Goal: Download file/media

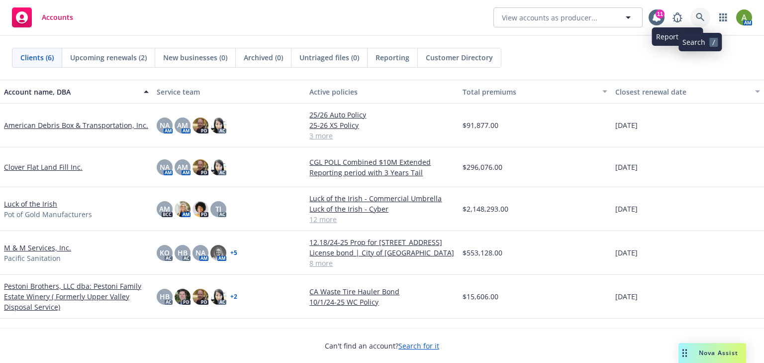
click at [699, 15] on icon at bounding box center [700, 17] width 9 height 9
click at [32, 247] on link "M & M Services, Inc." at bounding box center [37, 247] width 67 height 10
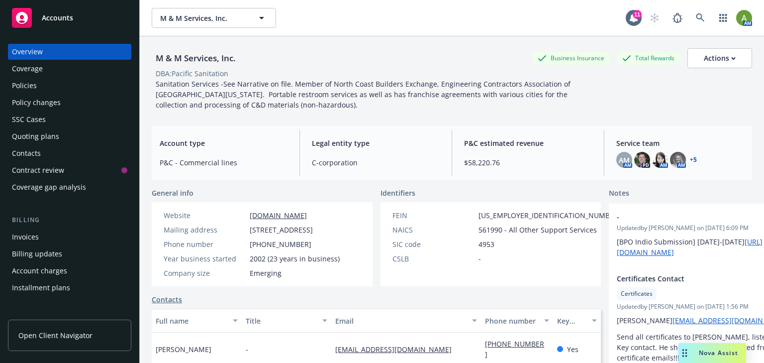
click at [41, 85] on div "Policies" at bounding box center [69, 86] width 115 height 16
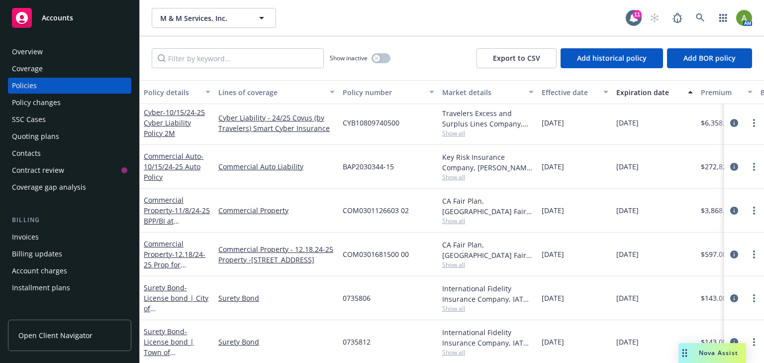
scroll to position [172, 0]
click at [167, 253] on span "- 12.18/24-25 Prop for [STREET_ADDRESS]" at bounding box center [175, 263] width 63 height 30
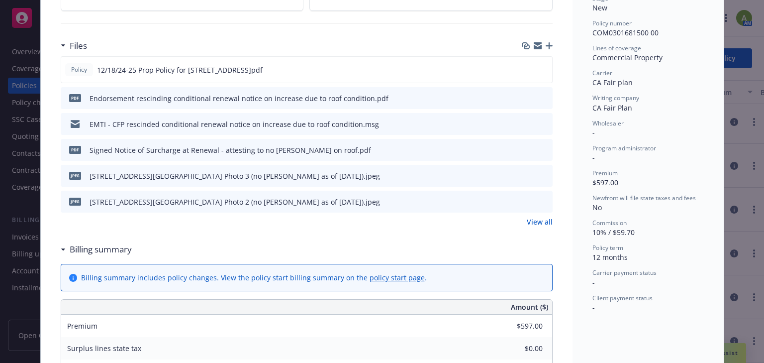
scroll to position [239, 0]
click at [533, 224] on link "View all" at bounding box center [540, 220] width 26 height 10
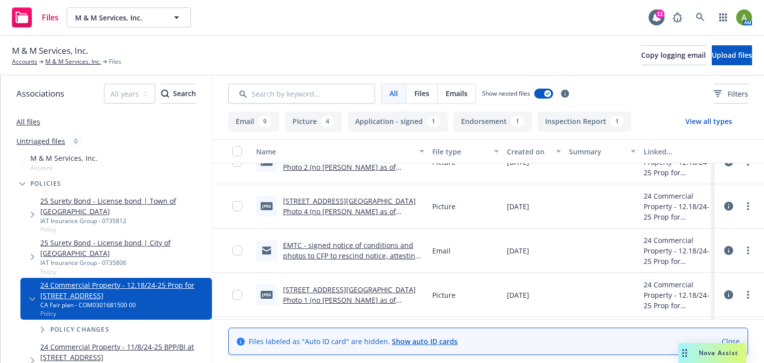
scroll to position [239, 0]
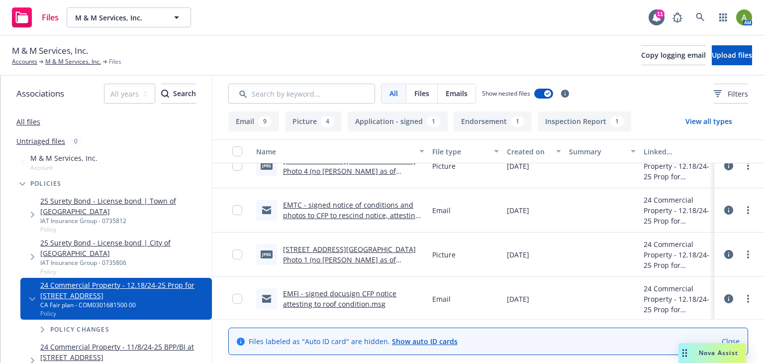
click at [344, 216] on link "EMTC - signed notice of conditions and photos to CFP to rescind notice, attesti…" at bounding box center [351, 215] width 136 height 30
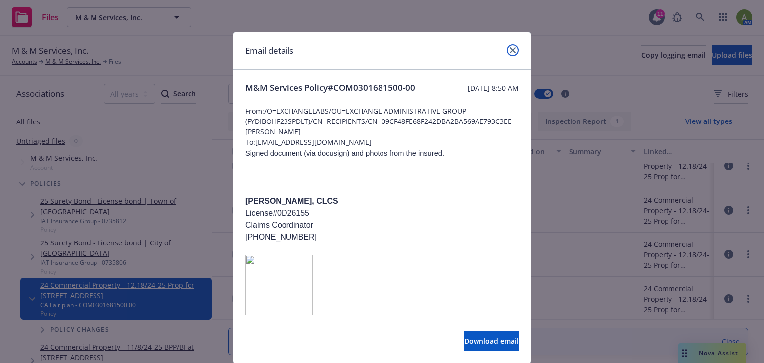
click at [507, 48] on link "close" at bounding box center [513, 50] width 12 height 12
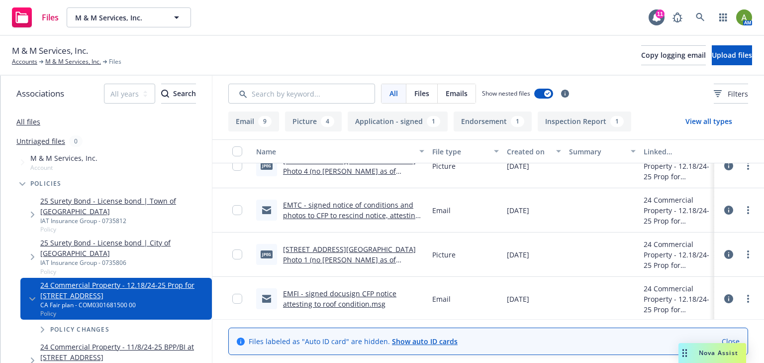
click at [360, 215] on link "EMTC - signed notice of conditions and photos to CFP to rescind notice, attesti…" at bounding box center [351, 215] width 136 height 30
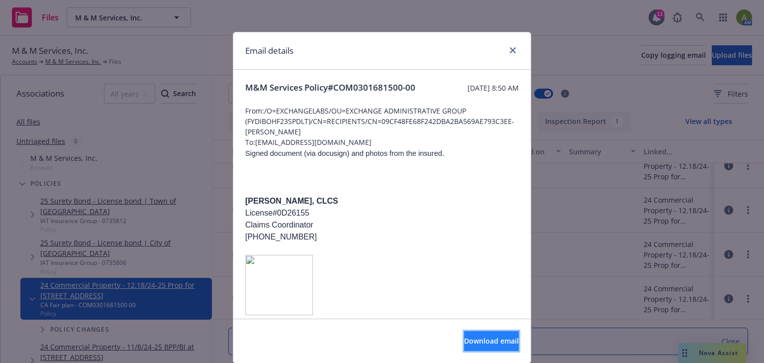
click at [464, 346] on button "Download email" at bounding box center [491, 341] width 55 height 20
click at [464, 336] on span "Download email" at bounding box center [491, 340] width 55 height 9
drag, startPoint x: 507, startPoint y: 50, endPoint x: 514, endPoint y: 48, distance: 7.4
click at [510, 50] on icon "close" at bounding box center [513, 50] width 6 height 6
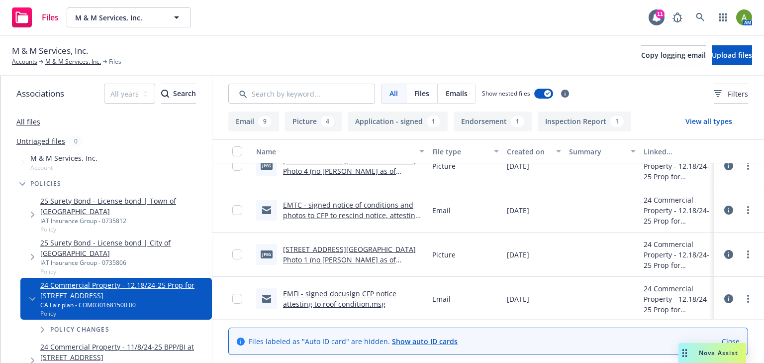
click at [323, 249] on link "1220 Airport Blvd Roof Photo 1 (no moss as of 06.09.25).jpeg" at bounding box center [349, 259] width 133 height 30
click at [343, 287] on div "EMFI - signed docusign CFP notice attesting to roof condition.msg" at bounding box center [340, 299] width 176 height 44
click at [341, 293] on link "EMFI - signed docusign CFP notice attesting to roof condition.msg" at bounding box center [339, 299] width 113 height 20
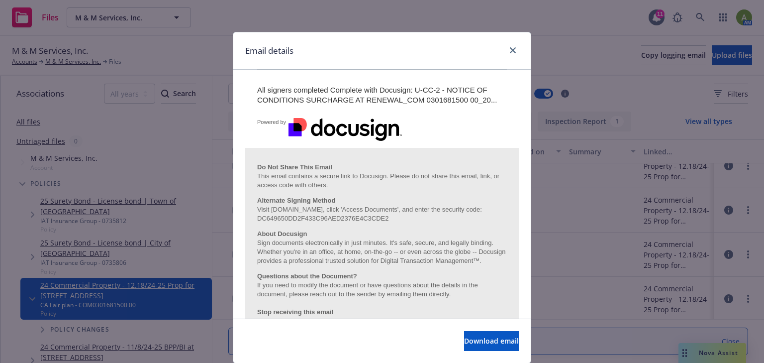
scroll to position [358, 0]
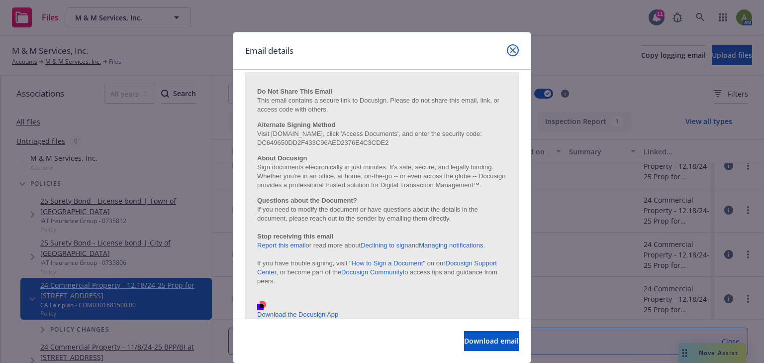
click at [515, 51] on link "close" at bounding box center [513, 50] width 12 height 12
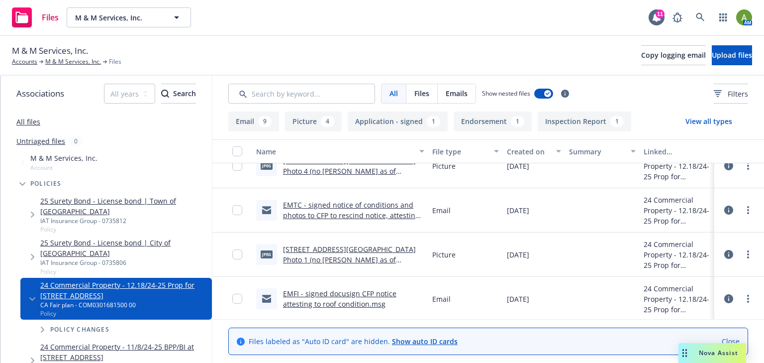
click at [364, 213] on link "EMTC - signed notice of conditions and photos to CFP to rescind notice, attesti…" at bounding box center [351, 215] width 136 height 30
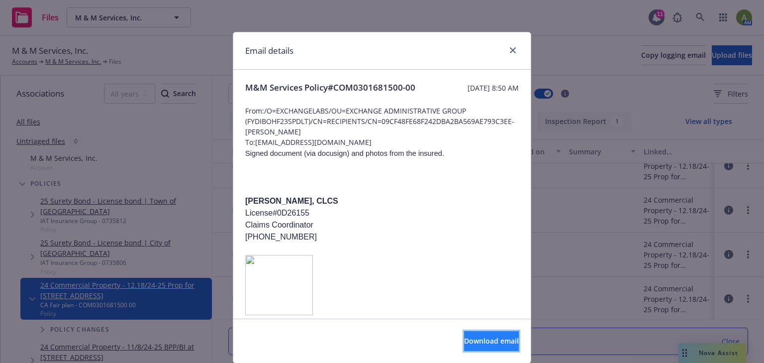
click at [464, 342] on button "Download email" at bounding box center [491, 341] width 55 height 20
click at [514, 50] on link "close" at bounding box center [513, 50] width 12 height 12
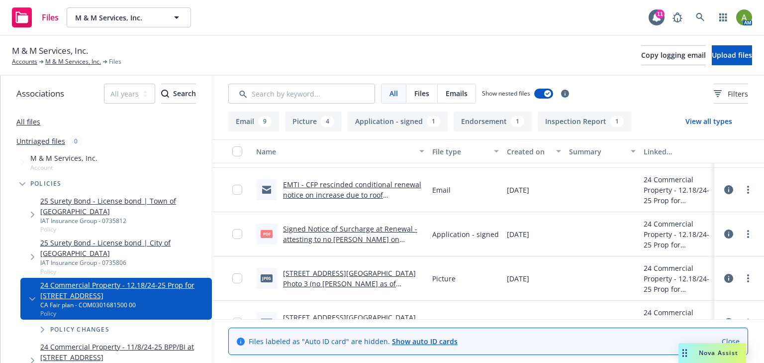
scroll to position [0, 0]
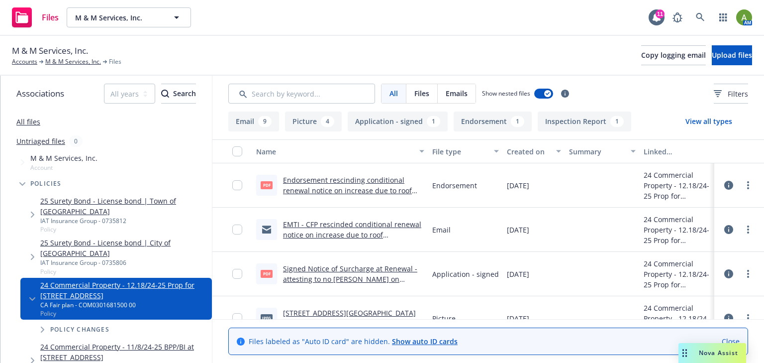
click at [348, 235] on link "EMTI - CFP rescinded conditional renewal notice on increase due to roof conditi…" at bounding box center [352, 234] width 138 height 30
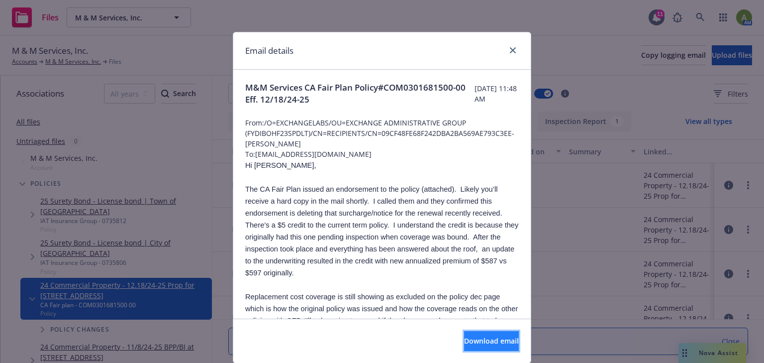
click at [464, 342] on span "Download email" at bounding box center [491, 340] width 55 height 9
click at [510, 51] on icon "close" at bounding box center [513, 50] width 6 height 6
